Goal: Transaction & Acquisition: Purchase product/service

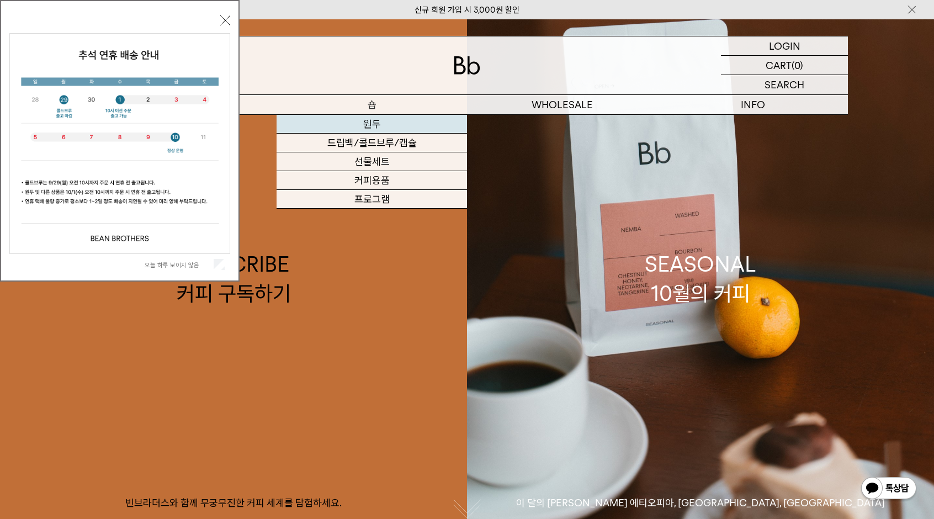
click at [374, 130] on link "원두" at bounding box center [372, 124] width 191 height 19
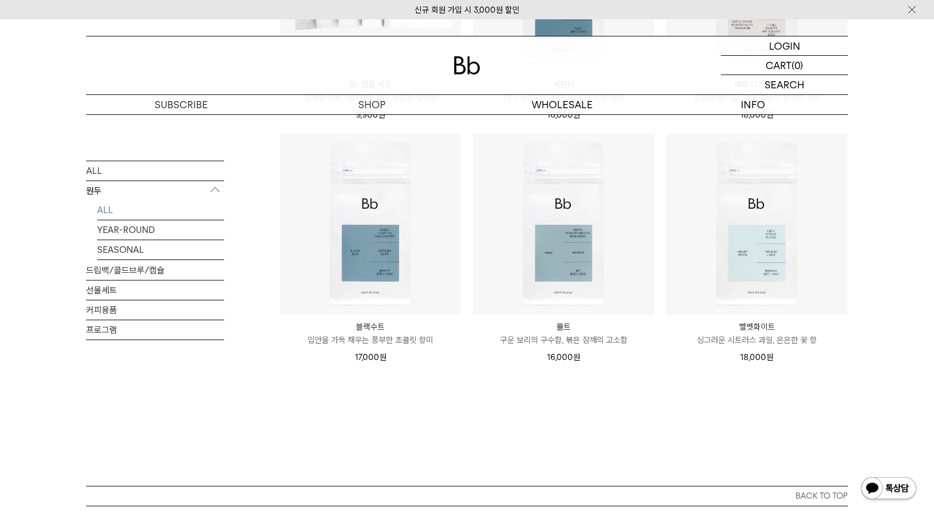
scroll to position [817, 0]
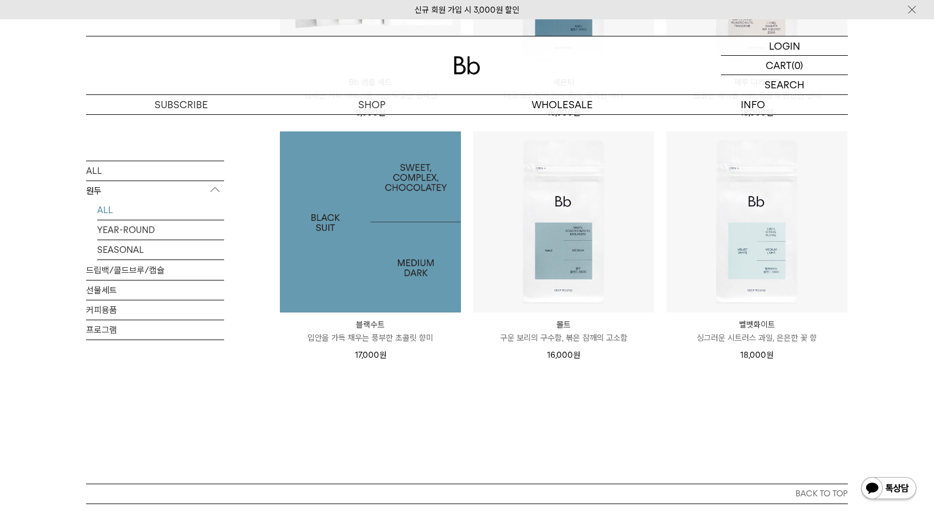
click at [368, 200] on img at bounding box center [370, 221] width 181 height 181
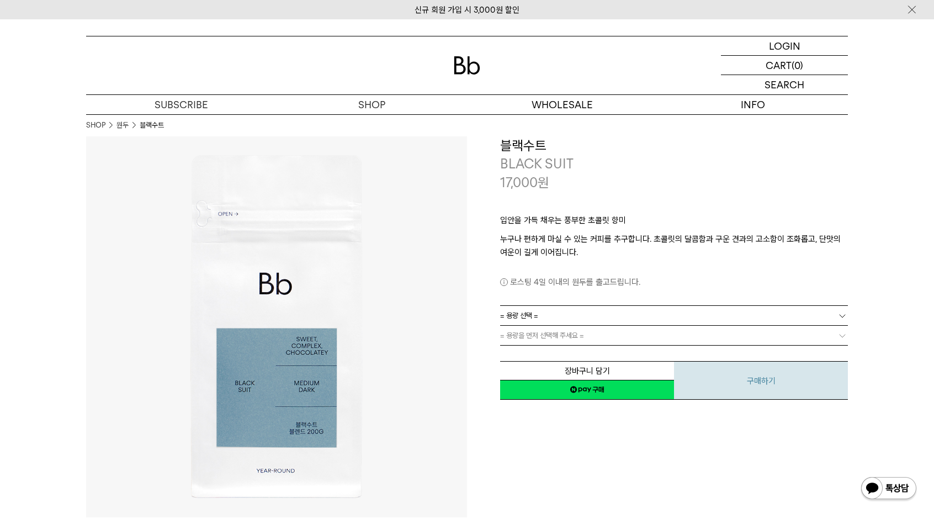
click at [750, 382] on button "구매하기" at bounding box center [761, 380] width 174 height 39
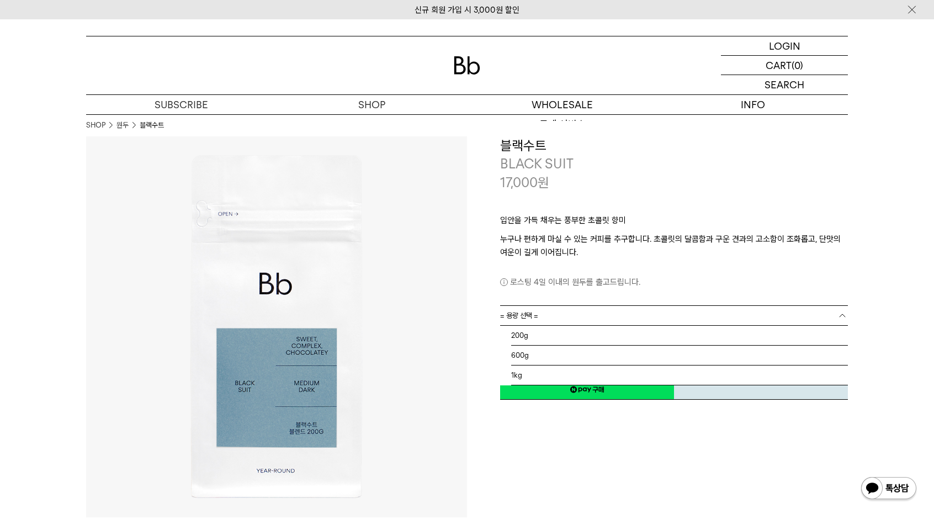
click at [619, 324] on link "= 용량 선택 =" at bounding box center [674, 315] width 348 height 19
click at [574, 371] on li "1kg" at bounding box center [679, 376] width 337 height 20
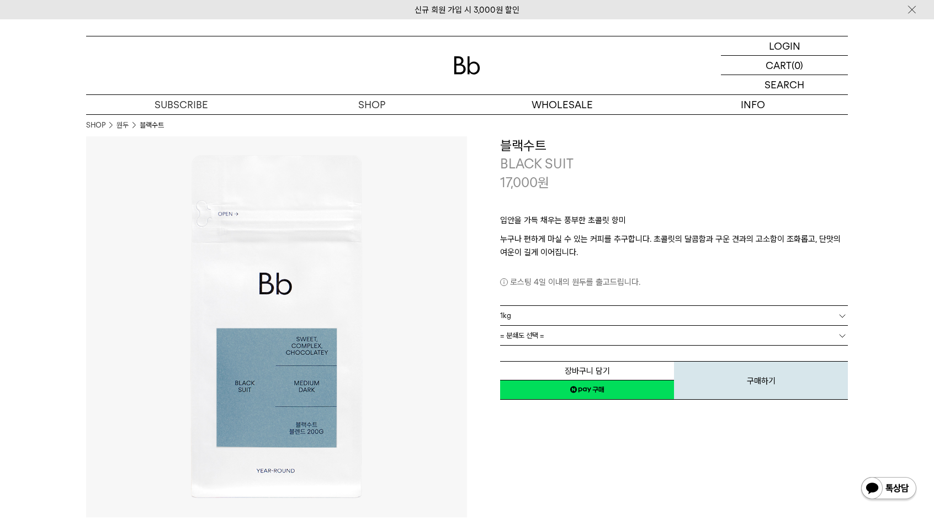
click at [619, 339] on link "= 분쇄도 선택 =" at bounding box center [674, 335] width 348 height 19
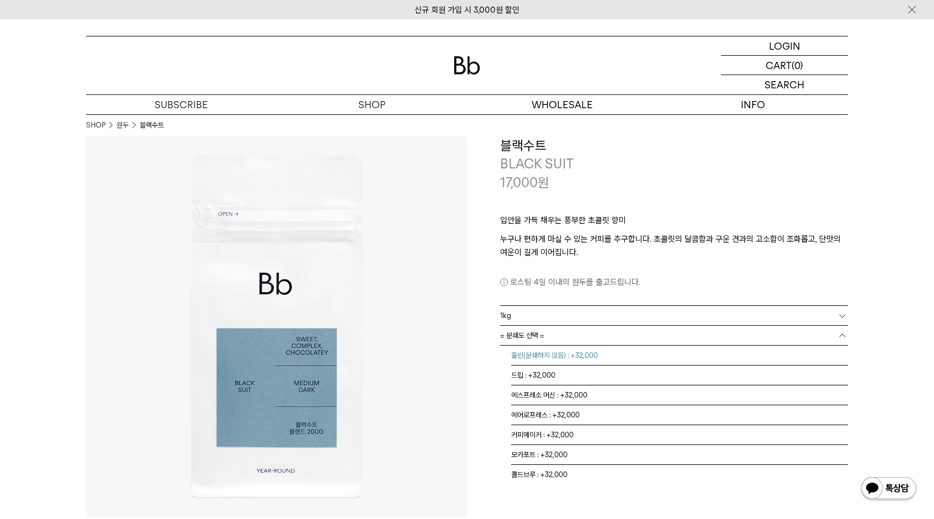
click at [621, 358] on li "홀빈(분쇄하지 않음) : +32,000" at bounding box center [679, 356] width 337 height 20
